Goal: Task Accomplishment & Management: Complete application form

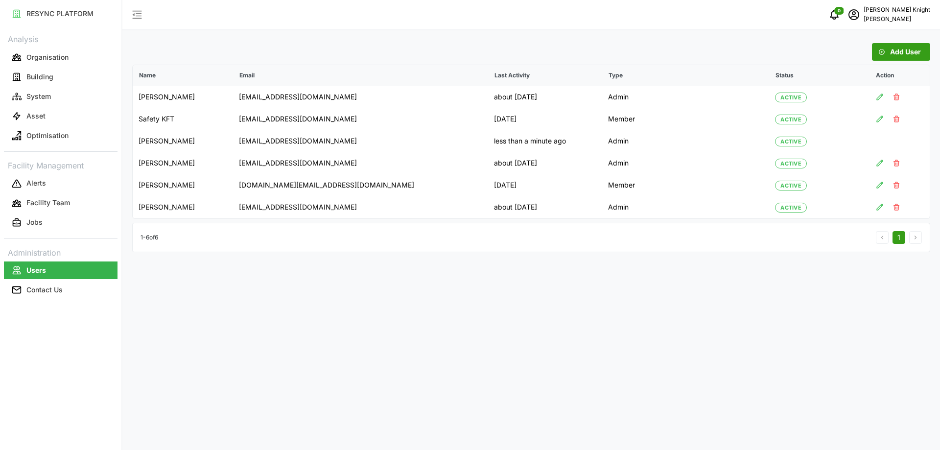
click at [625, 342] on div "Add User Name Email Last Activity Type Status Action [PERSON_NAME] [EMAIL_ADDRE…" at bounding box center [530, 225] width 817 height 450
click at [294, 126] on td "[EMAIL_ADDRESS][DOMAIN_NAME]" at bounding box center [360, 119] width 255 height 22
click at [488, 121] on td "[DATE]" at bounding box center [545, 119] width 114 height 22
click at [879, 119] on icon "button" at bounding box center [880, 119] width 8 height 8
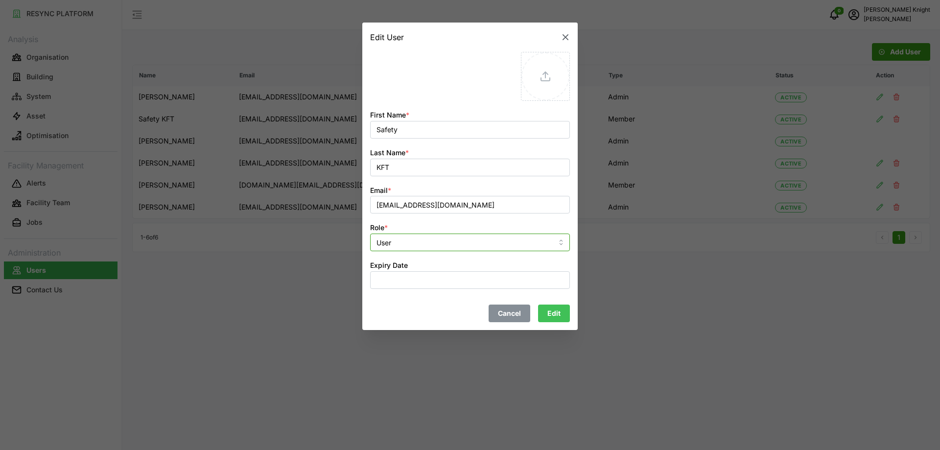
click at [393, 247] on input "User" at bounding box center [470, 242] width 200 height 18
click at [394, 242] on input "User" at bounding box center [470, 242] width 200 height 18
click at [317, 295] on div at bounding box center [470, 225] width 940 height 450
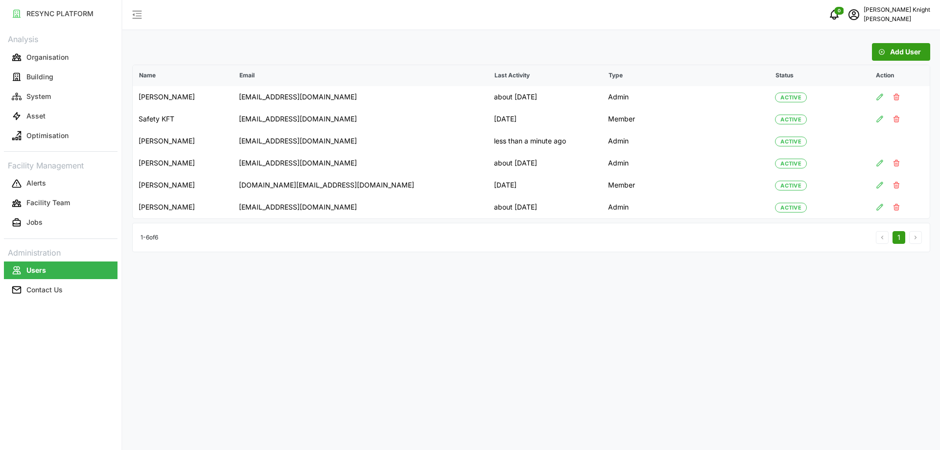
click at [904, 53] on span "Add User" at bounding box center [905, 52] width 31 height 17
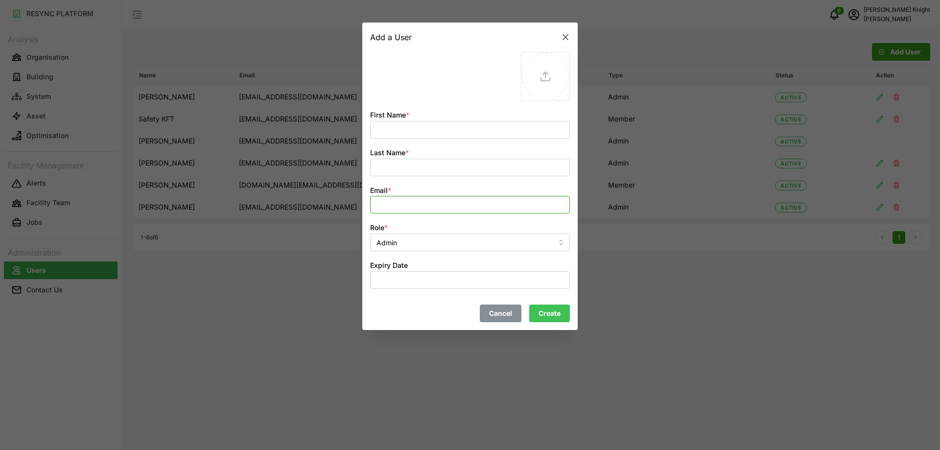
click at [438, 204] on input "Email *" at bounding box center [470, 205] width 200 height 18
click at [291, 300] on div at bounding box center [470, 225] width 940 height 450
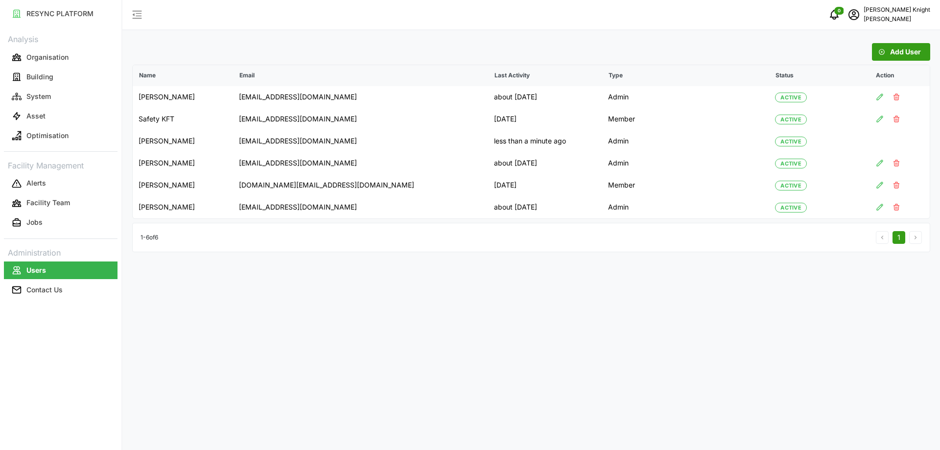
click at [398, 323] on div "Add User Name Email Last Activity Type Status Action [PERSON_NAME] [EMAIL_ADDRE…" at bounding box center [530, 225] width 817 height 450
click at [915, 52] on span "Add User" at bounding box center [905, 52] width 31 height 17
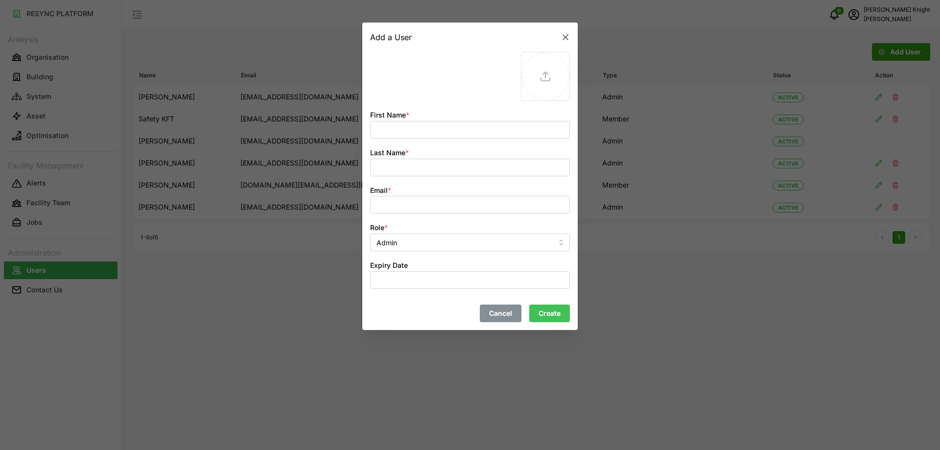
drag, startPoint x: 268, startPoint y: 305, endPoint x: 260, endPoint y: 273, distance: 32.9
click at [268, 305] on div at bounding box center [470, 225] width 940 height 450
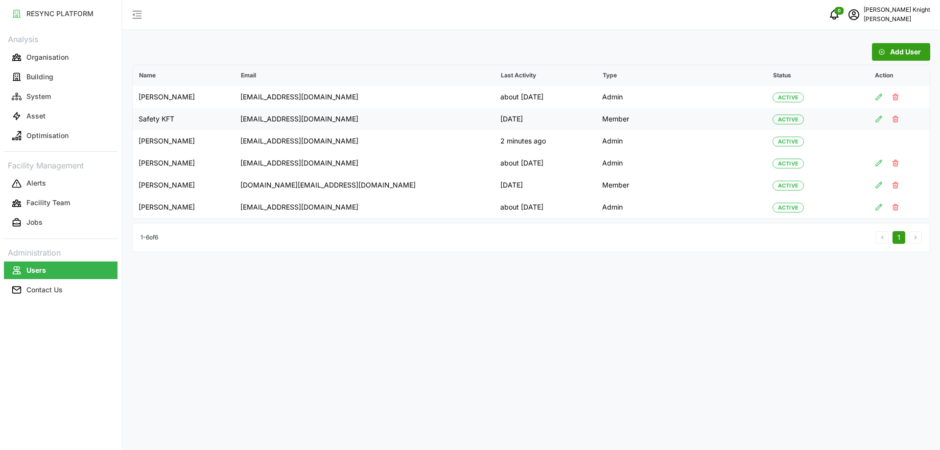
click at [244, 115] on p "[EMAIL_ADDRESS][DOMAIN_NAME]" at bounding box center [364, 119] width 248 height 10
click at [245, 118] on p "[EMAIL_ADDRESS][DOMAIN_NAME]" at bounding box center [364, 119] width 248 height 10
copy p "[EMAIL_ADDRESS][DOMAIN_NAME]"
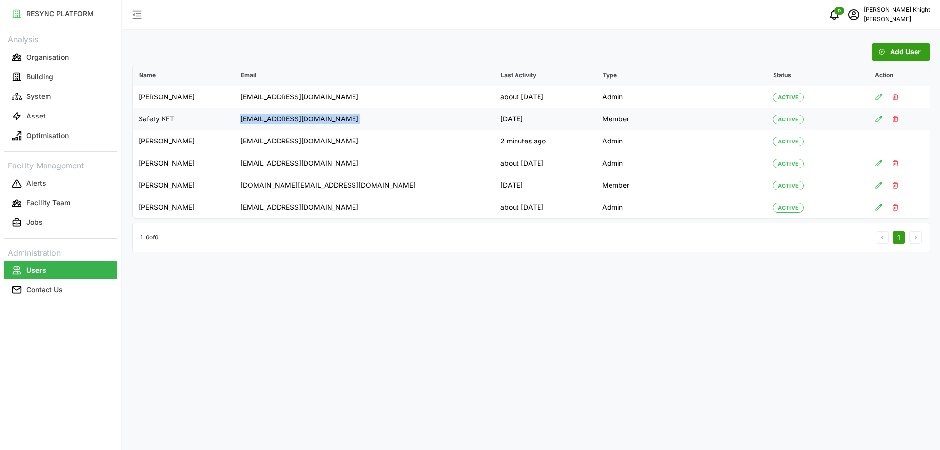
click at [875, 117] on icon "button" at bounding box center [879, 119] width 8 height 8
click at [894, 115] on div at bounding box center [898, 119] width 49 height 9
click at [893, 120] on icon "button" at bounding box center [895, 119] width 5 height 6
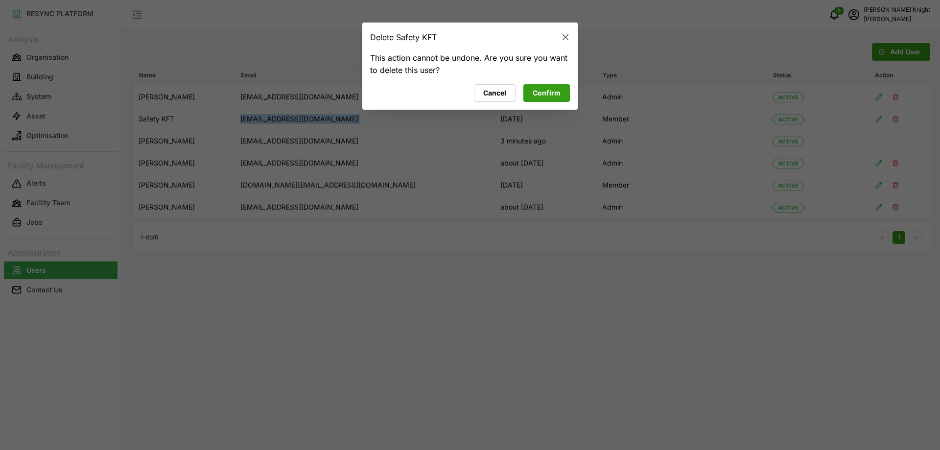
click at [542, 89] on span "Confirm" at bounding box center [547, 93] width 28 height 17
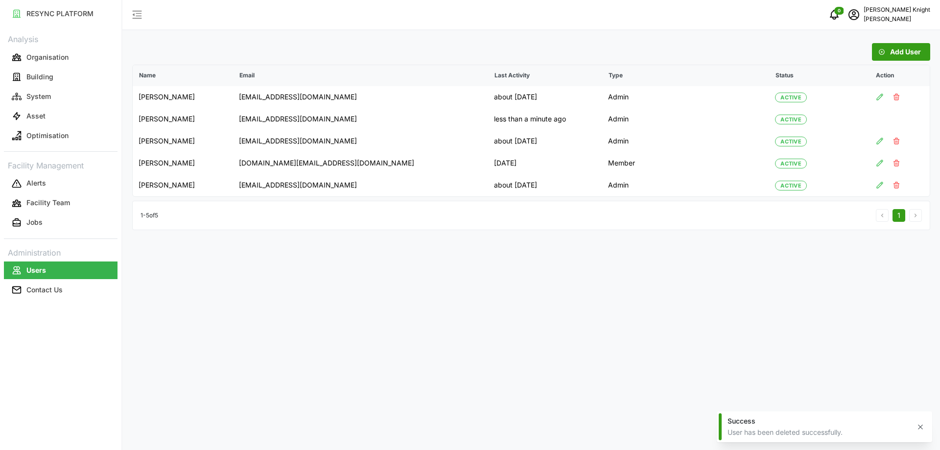
click at [500, 262] on div "Add User Name Email Last Activity Type Status Action [PERSON_NAME] [EMAIL_ADDRE…" at bounding box center [530, 225] width 817 height 450
click at [892, 55] on span "Add User" at bounding box center [905, 52] width 31 height 17
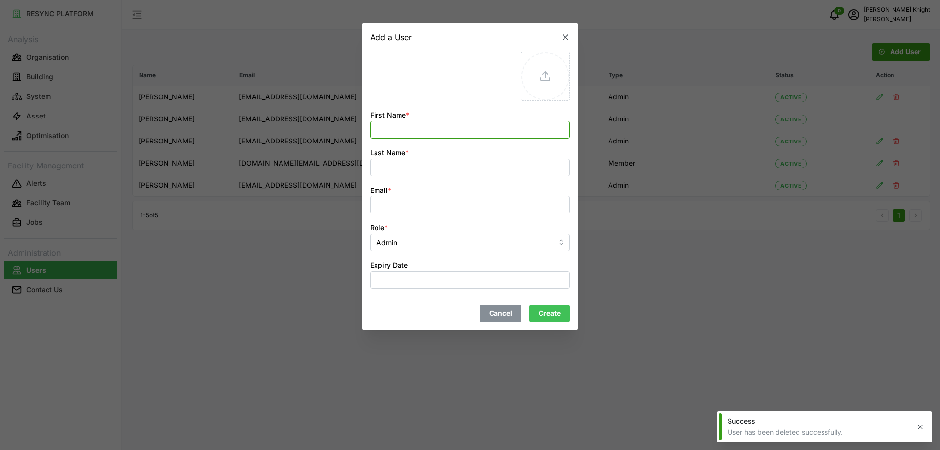
click at [455, 128] on input "First Name *" at bounding box center [470, 130] width 200 height 18
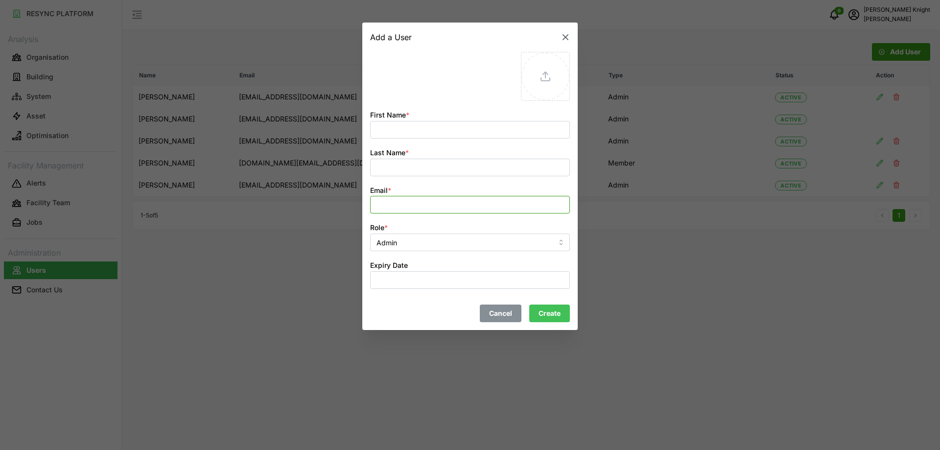
click at [398, 203] on input "Email *" at bounding box center [470, 205] width 200 height 18
paste input "[EMAIL_ADDRESS][DOMAIN_NAME]"
drag, startPoint x: 376, startPoint y: 206, endPoint x: 407, endPoint y: 210, distance: 30.6
click at [407, 210] on input "[EMAIL_ADDRESS][DOMAIN_NAME]" at bounding box center [470, 205] width 200 height 18
type input "[EMAIL_ADDRESS][DOMAIN_NAME]"
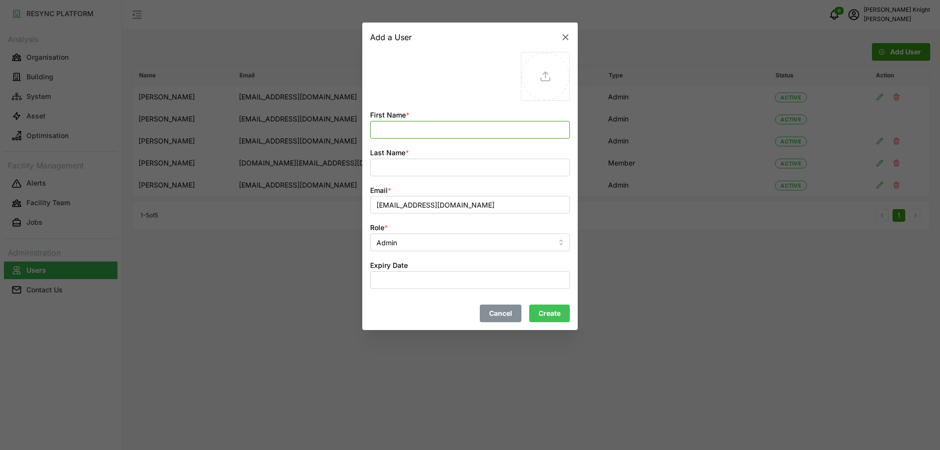
click at [403, 131] on input "First Name *" at bounding box center [470, 130] width 200 height 18
paste input "khattaliya"
type input "khattaliya"
drag, startPoint x: 410, startPoint y: 206, endPoint x: 443, endPoint y: 210, distance: 33.1
click at [443, 210] on input "[EMAIL_ADDRESS][DOMAIN_NAME]" at bounding box center [470, 205] width 200 height 18
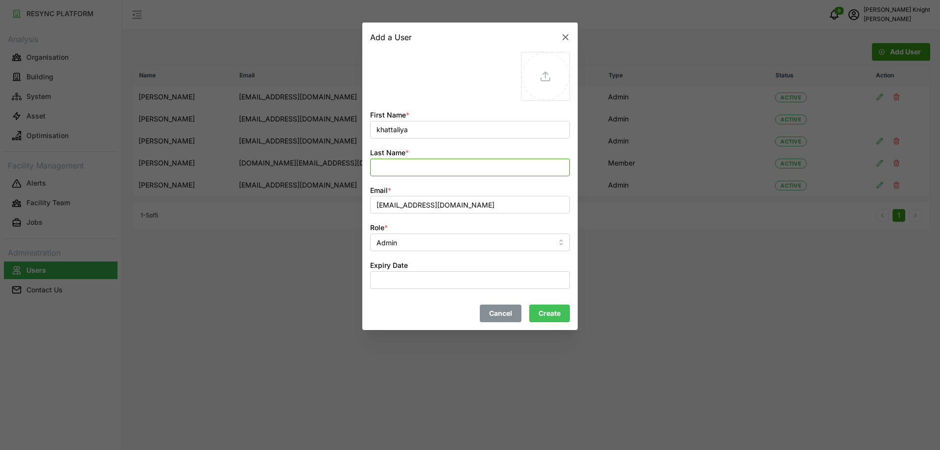
click at [410, 163] on input "Last Name *" at bounding box center [470, 168] width 200 height 18
paste input "thongyom"
type input "thongyom"
click at [533, 210] on input "[EMAIL_ADDRESS][DOMAIN_NAME]" at bounding box center [470, 205] width 200 height 18
click at [548, 309] on span "Create" at bounding box center [549, 313] width 22 height 17
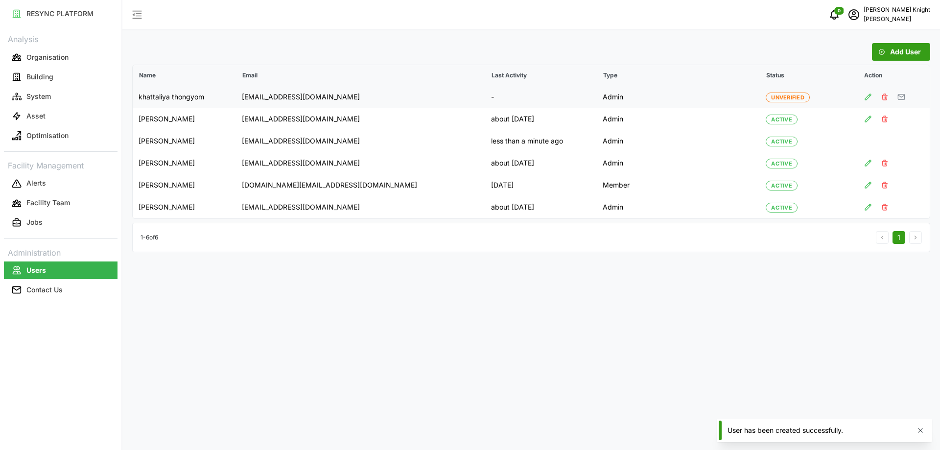
click at [867, 97] on icon "button" at bounding box center [868, 97] width 6 height 6
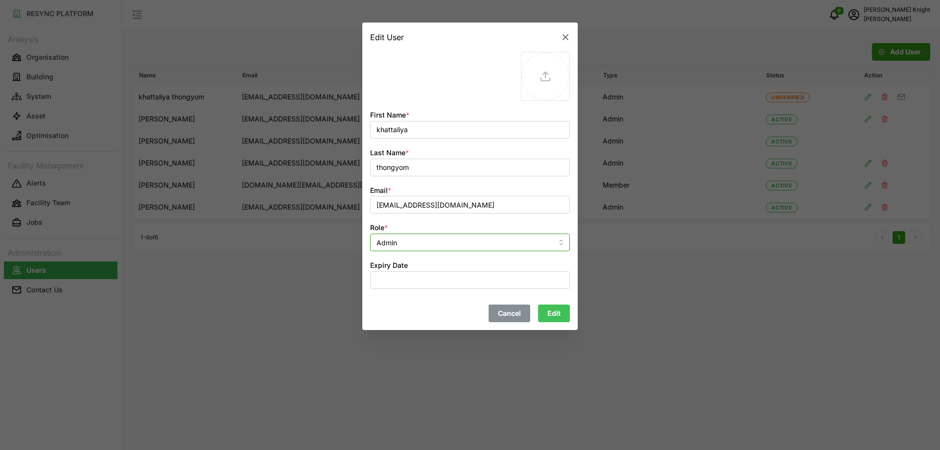
click at [431, 239] on input "Admin" at bounding box center [470, 242] width 200 height 18
click at [412, 282] on div "User" at bounding box center [469, 282] width 195 height 17
type input "User"
click at [559, 311] on span "Edit" at bounding box center [553, 313] width 13 height 17
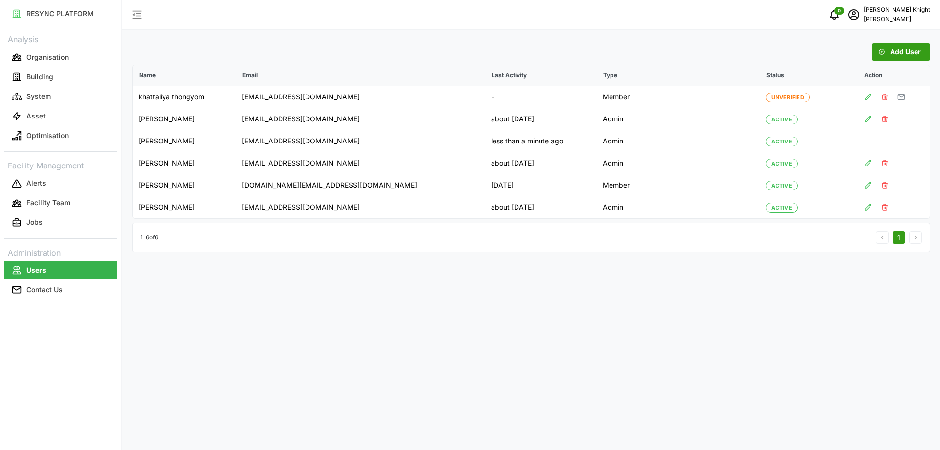
click at [911, 43] on div "Add User" at bounding box center [531, 52] width 798 height 18
click at [915, 49] on span "Add User" at bounding box center [905, 52] width 31 height 17
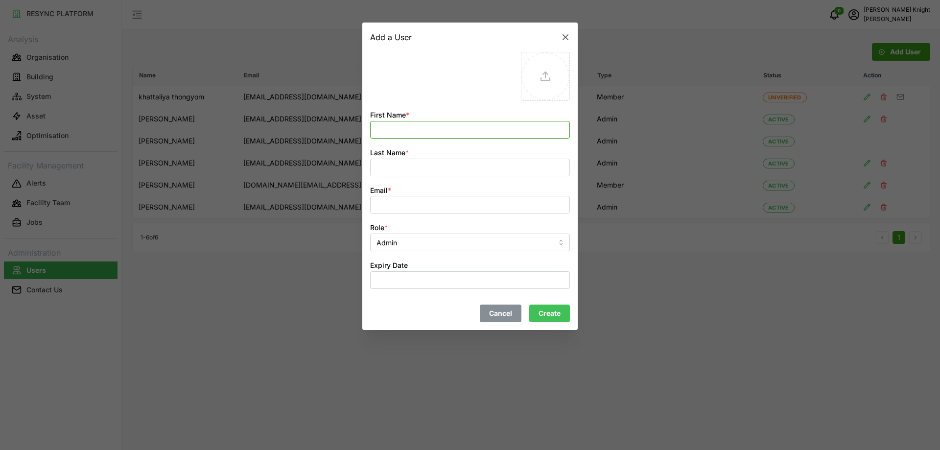
click at [418, 125] on input "First Name *" at bounding box center [470, 130] width 200 height 18
type input "ธ"
type input "Test1"
click at [419, 161] on input "Last Name *" at bounding box center [470, 168] width 200 height 18
type input "Test1"
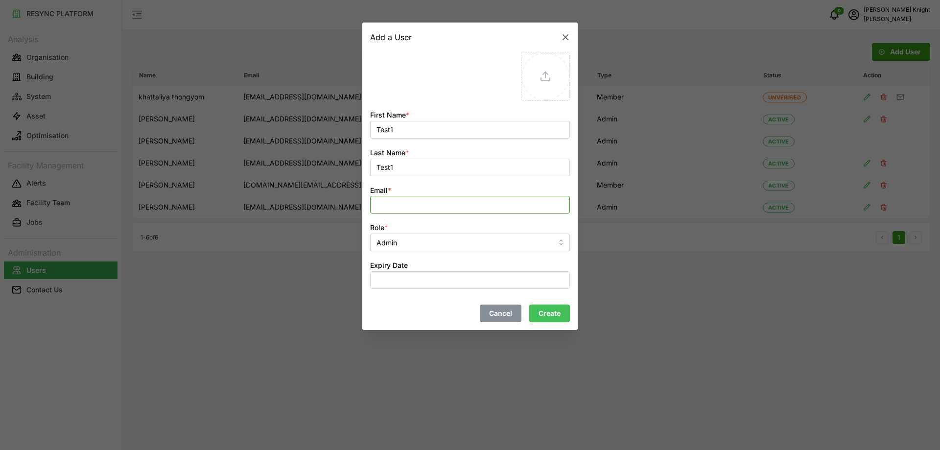
click at [397, 200] on input "Email *" at bounding box center [470, 205] width 200 height 18
type input "[EMAIL_ADDRESS][DOMAIN_NAME]"
click at [403, 298] on div "Cancel Create" at bounding box center [470, 309] width 208 height 33
click at [560, 311] on span "Create" at bounding box center [549, 313] width 22 height 17
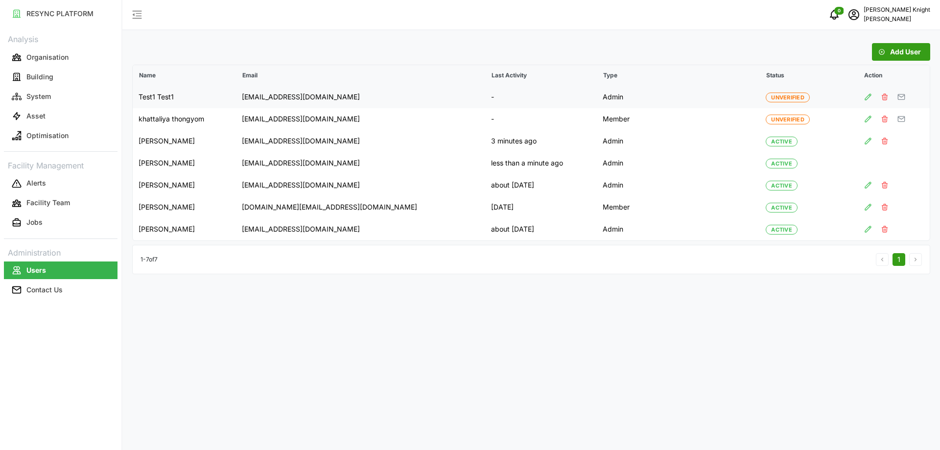
click at [885, 98] on icon "button" at bounding box center [885, 97] width 8 height 8
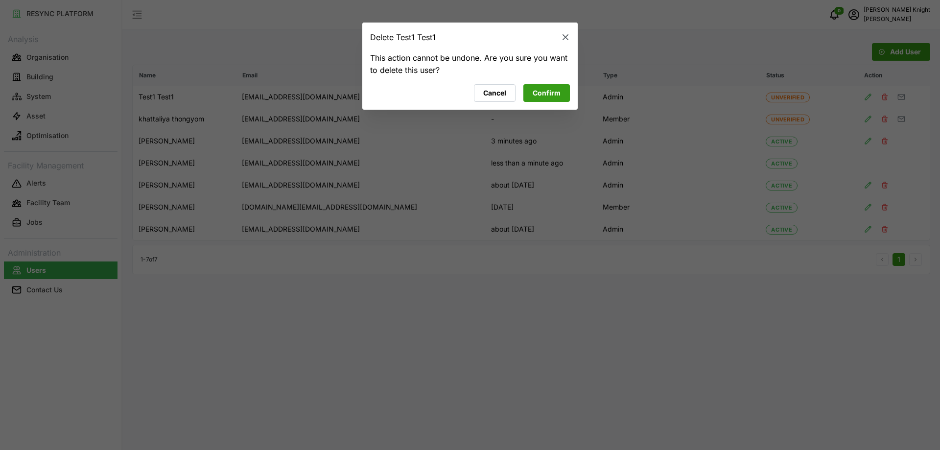
click at [553, 91] on span "Confirm" at bounding box center [547, 93] width 28 height 17
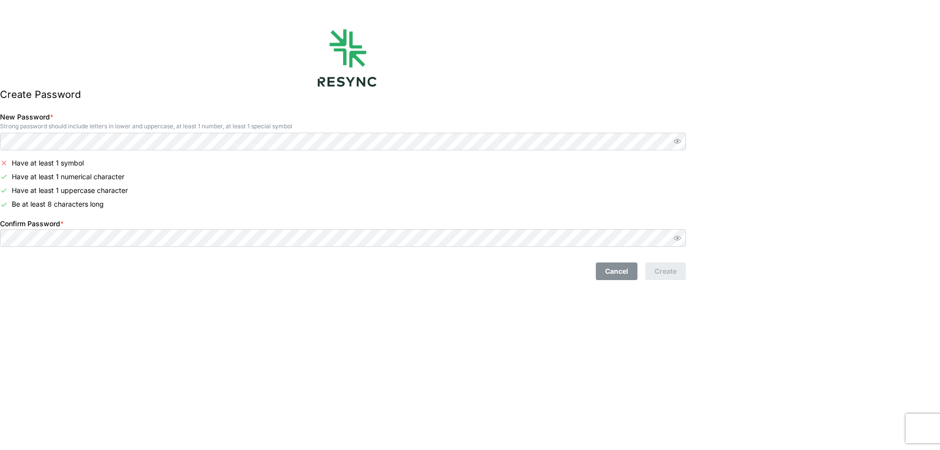
click at [360, 272] on div "Cancel Create" at bounding box center [343, 271] width 686 height 18
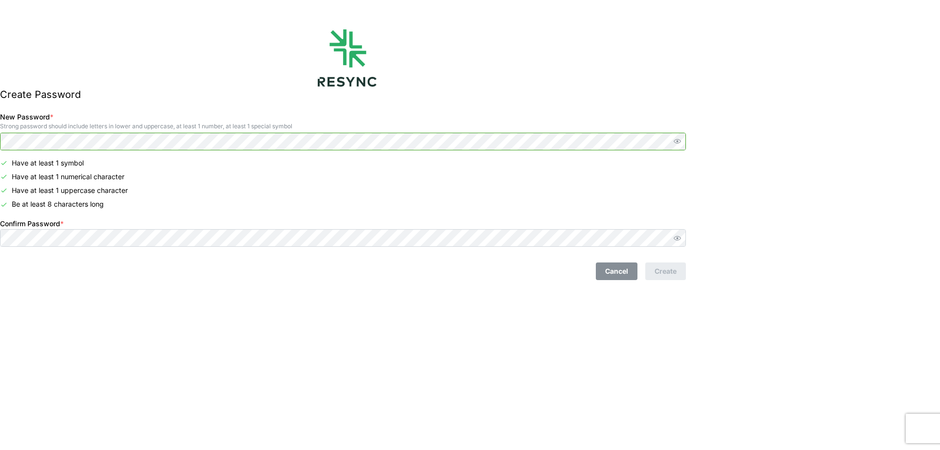
click at [0, 136] on div "Create Password New Password * Strong password should include letters in lower …" at bounding box center [347, 225] width 694 height 450
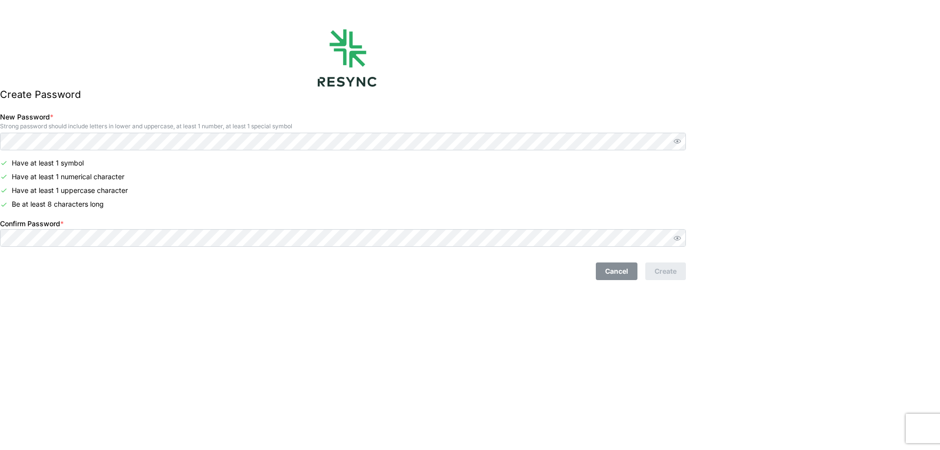
click at [521, 270] on div "Cancel Create" at bounding box center [343, 271] width 686 height 18
click at [271, 311] on div "Create Password New Password * Strong password should include letters in lower …" at bounding box center [347, 225] width 694 height 450
click at [282, 73] on div at bounding box center [347, 57] width 694 height 57
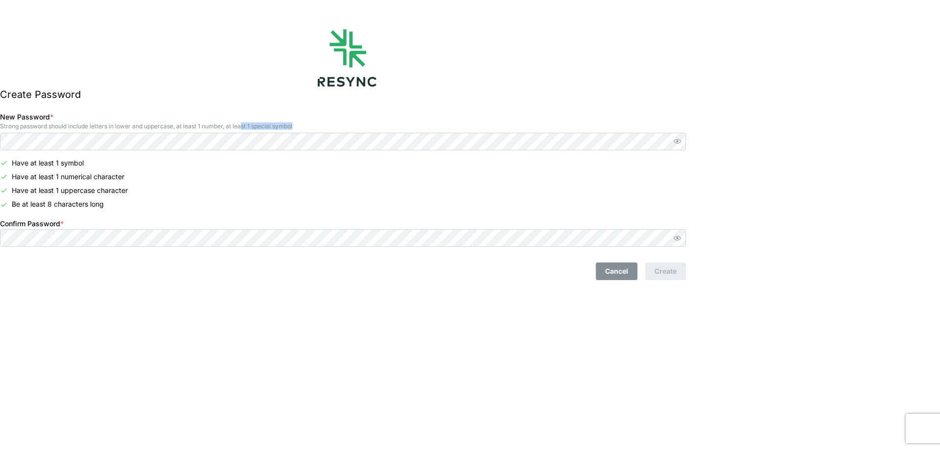
drag, startPoint x: 35, startPoint y: 130, endPoint x: 259, endPoint y: 127, distance: 224.2
click at [259, 127] on div "New Password * Strong password should include letters in lower and uppercase, a…" at bounding box center [343, 130] width 686 height 39
click at [681, 237] on icon "button" at bounding box center [676, 238] width 7 height 6
click at [685, 140] on div at bounding box center [677, 141] width 17 height 17
click at [681, 140] on icon "button" at bounding box center [676, 141] width 7 height 7
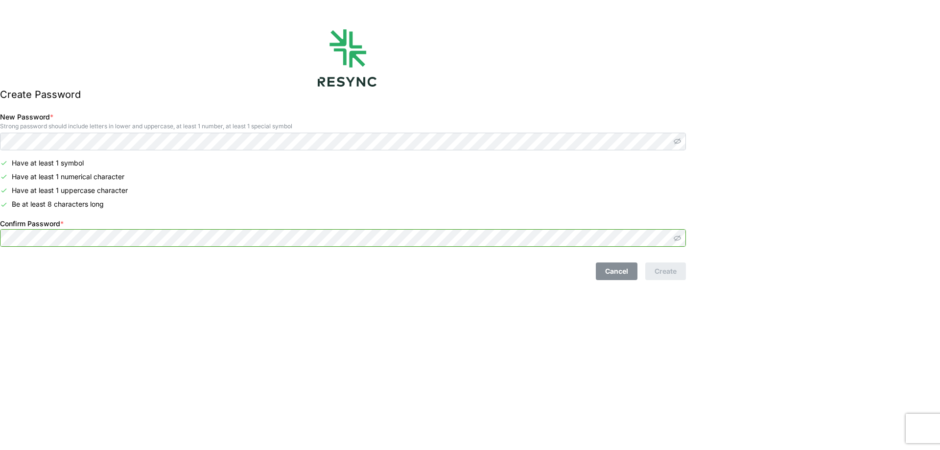
click at [5, 211] on div "Create Password New Password * Strong password should include letters in lower …" at bounding box center [347, 225] width 694 height 450
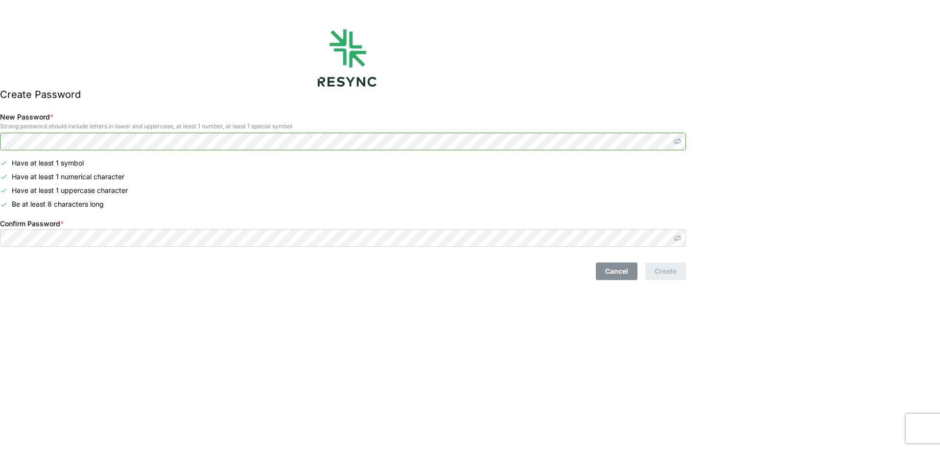
click at [0, 136] on div "Create Password New Password * Strong password should include letters in lower …" at bounding box center [347, 225] width 694 height 450
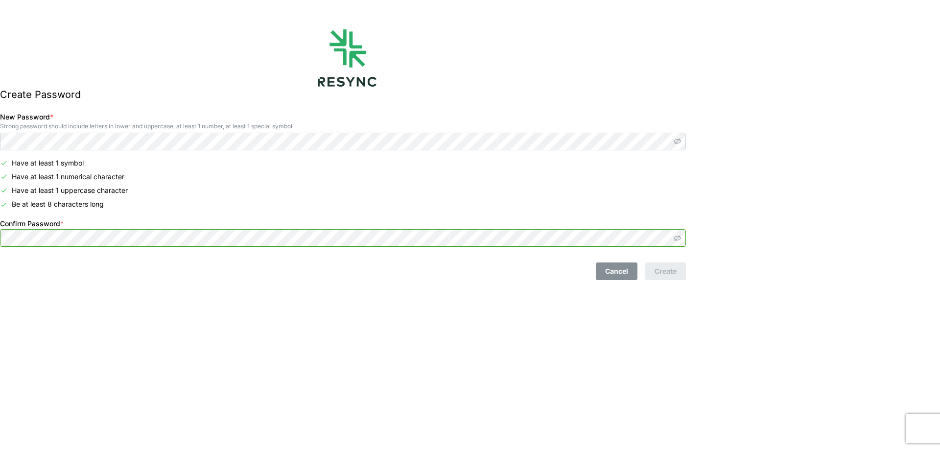
click at [0, 237] on div "Create Password New Password * Strong password should include letters in lower …" at bounding box center [347, 225] width 694 height 450
click at [583, 297] on div "Create Password New Password * Strong password should include letters in lower …" at bounding box center [347, 225] width 694 height 450
click at [247, 347] on div "Create Password New Password * Strong password should include letters in lower …" at bounding box center [347, 225] width 694 height 450
click at [261, 423] on div "Create Password New Password * Strong password should include letters in lower …" at bounding box center [347, 225] width 694 height 450
click at [625, 317] on div "Create Password New Password * Strong password should include letters in lower …" at bounding box center [347, 225] width 694 height 450
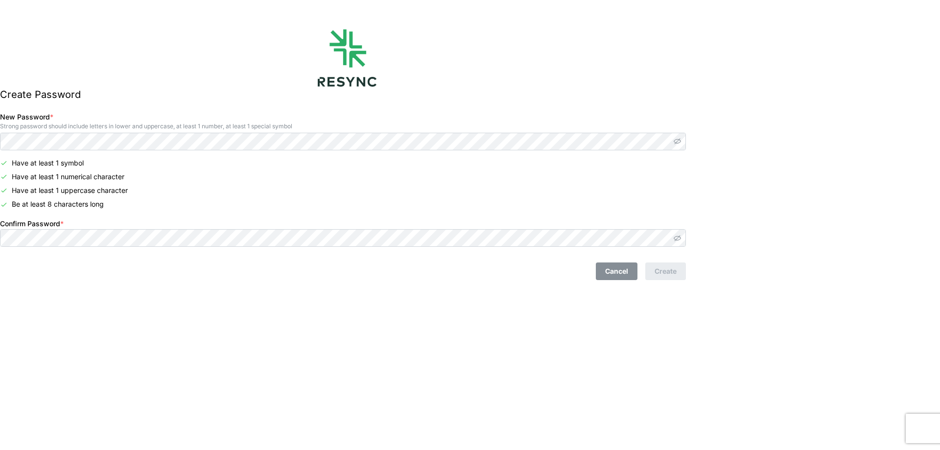
click at [625, 317] on div "Create Password New Password * Strong password should include letters in lower …" at bounding box center [347, 225] width 694 height 450
click at [624, 317] on div "Create Password New Password * Strong password should include letters in lower …" at bounding box center [347, 225] width 694 height 450
drag, startPoint x: 819, startPoint y: 374, endPoint x: 877, endPoint y: 399, distance: 62.9
click at [819, 376] on div "Create Password New Password * Strong password should include letters in lower …" at bounding box center [470, 225] width 940 height 450
click at [267, 359] on div "Create Password New Password * Strong password should include letters in lower …" at bounding box center [347, 225] width 694 height 450
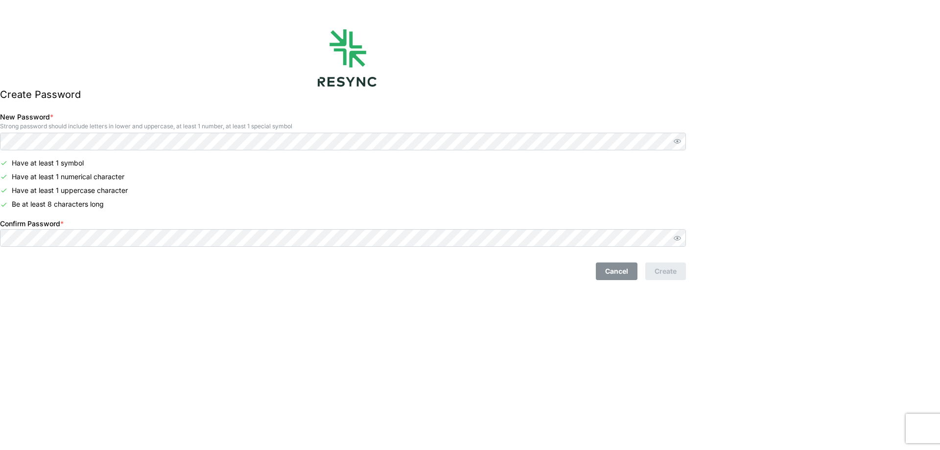
click at [287, 337] on div "Create Password New Password * Strong password should include letters in lower …" at bounding box center [347, 225] width 694 height 450
click at [283, 333] on div "Create Password New Password * Strong password should include letters in lower …" at bounding box center [347, 225] width 694 height 450
